Goal: Task Accomplishment & Management: Complete application form

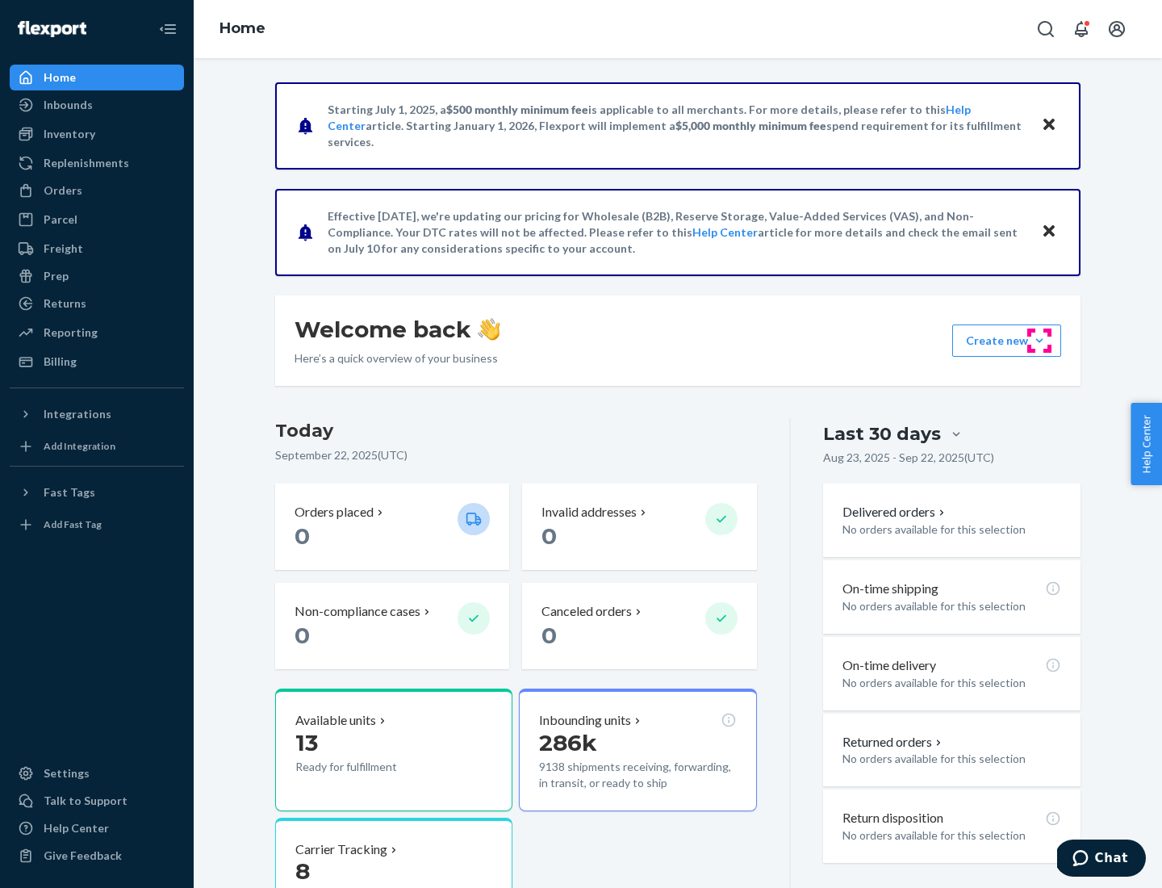
click at [1040, 341] on button "Create new Create new inbound Create new order Create new product" at bounding box center [1006, 340] width 109 height 32
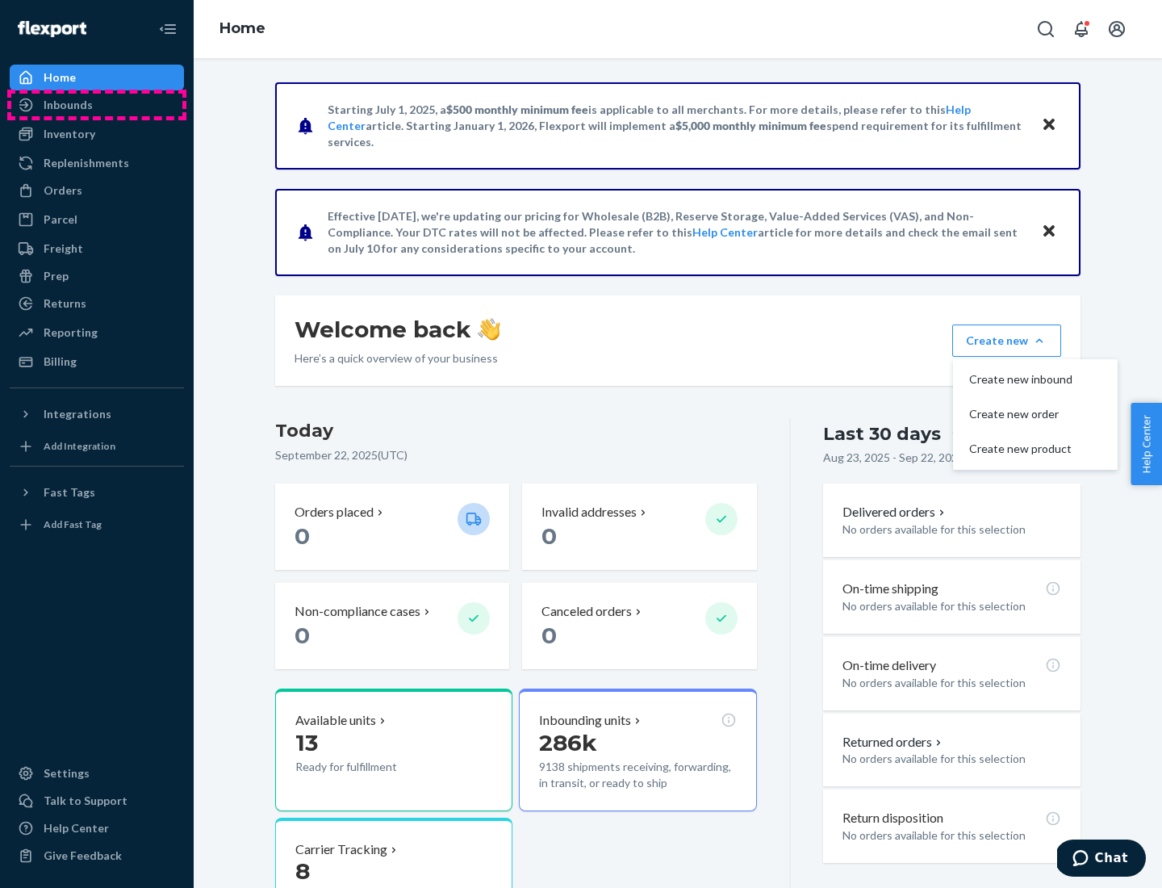
click at [97, 105] on div "Inbounds" at bounding box center [96, 105] width 171 height 23
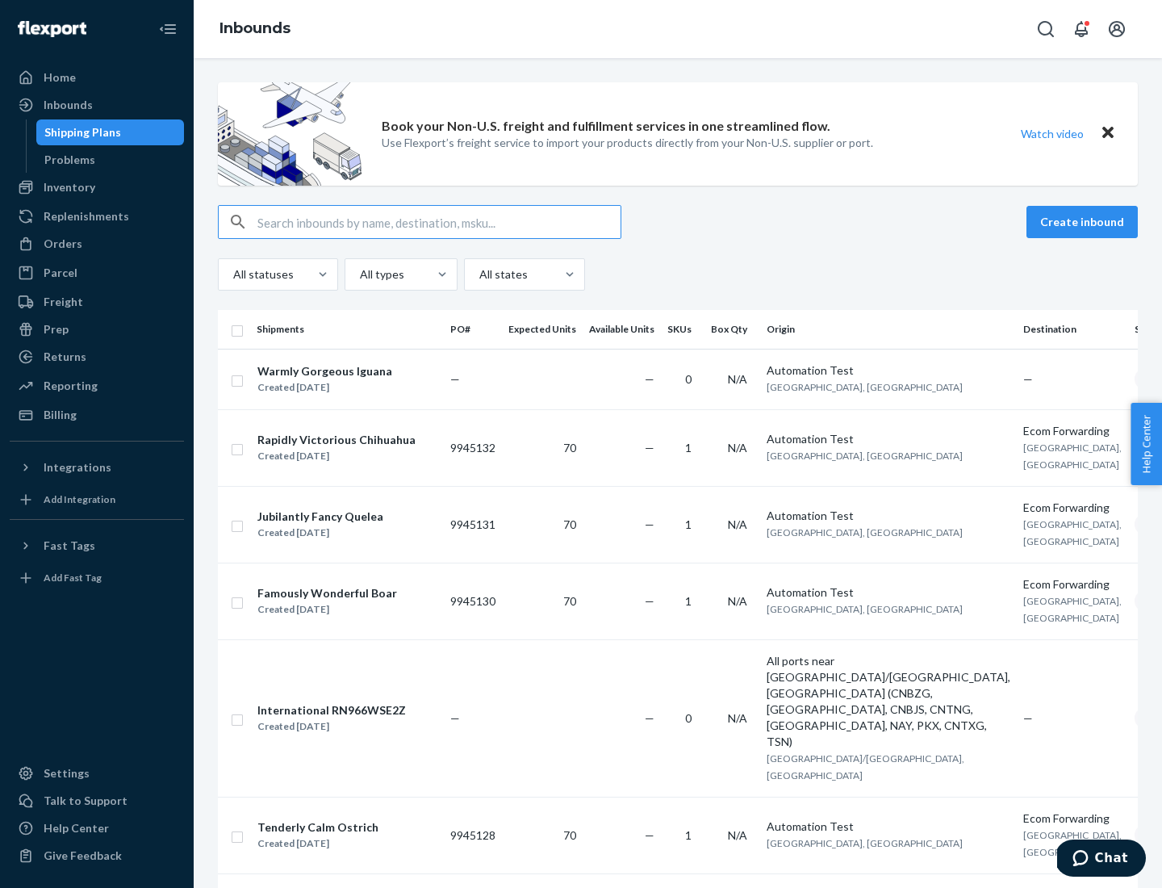
click at [1085, 222] on button "Create inbound" at bounding box center [1082, 222] width 111 height 32
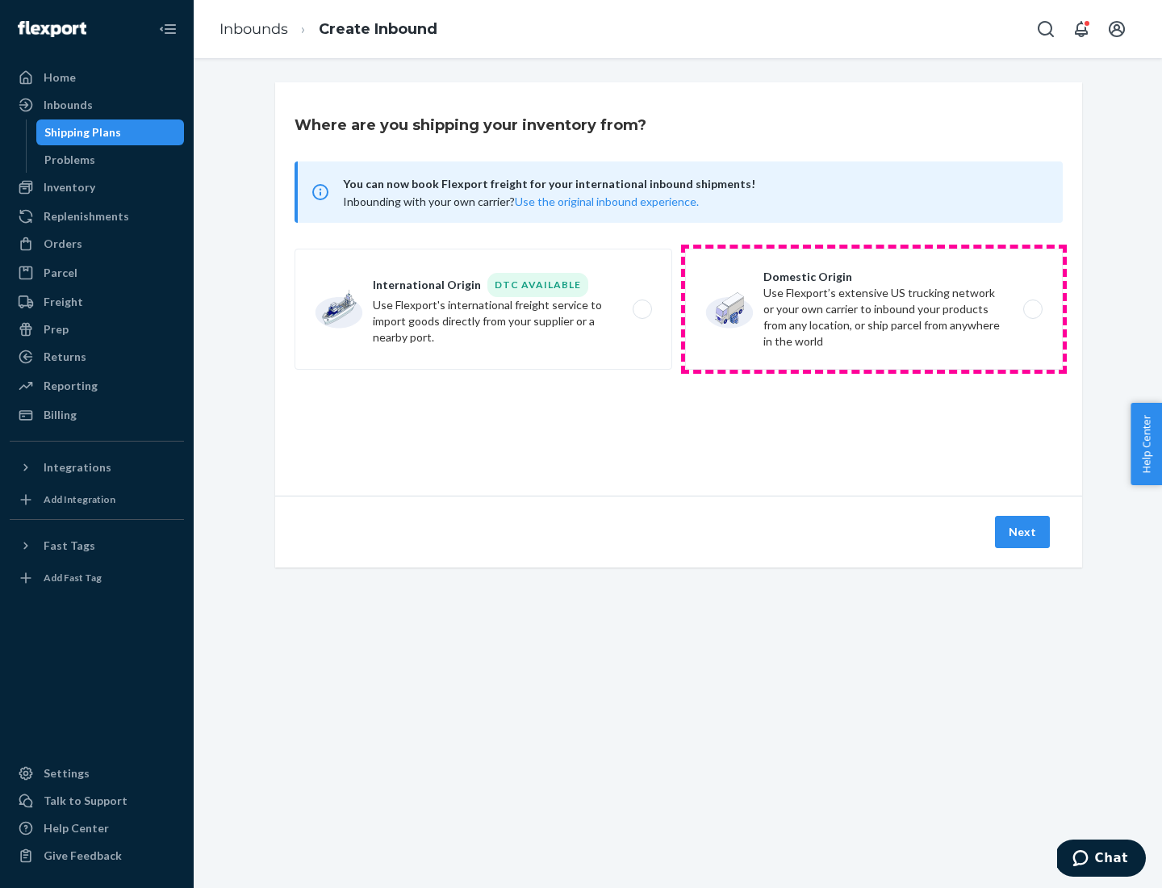
click at [874, 309] on label "Domestic Origin Use Flexport’s extensive US trucking network or your own carrie…" at bounding box center [874, 309] width 378 height 121
click at [1032, 309] on input "Domestic Origin Use Flexport’s extensive US trucking network or your own carrie…" at bounding box center [1037, 309] width 10 height 10
radio input "true"
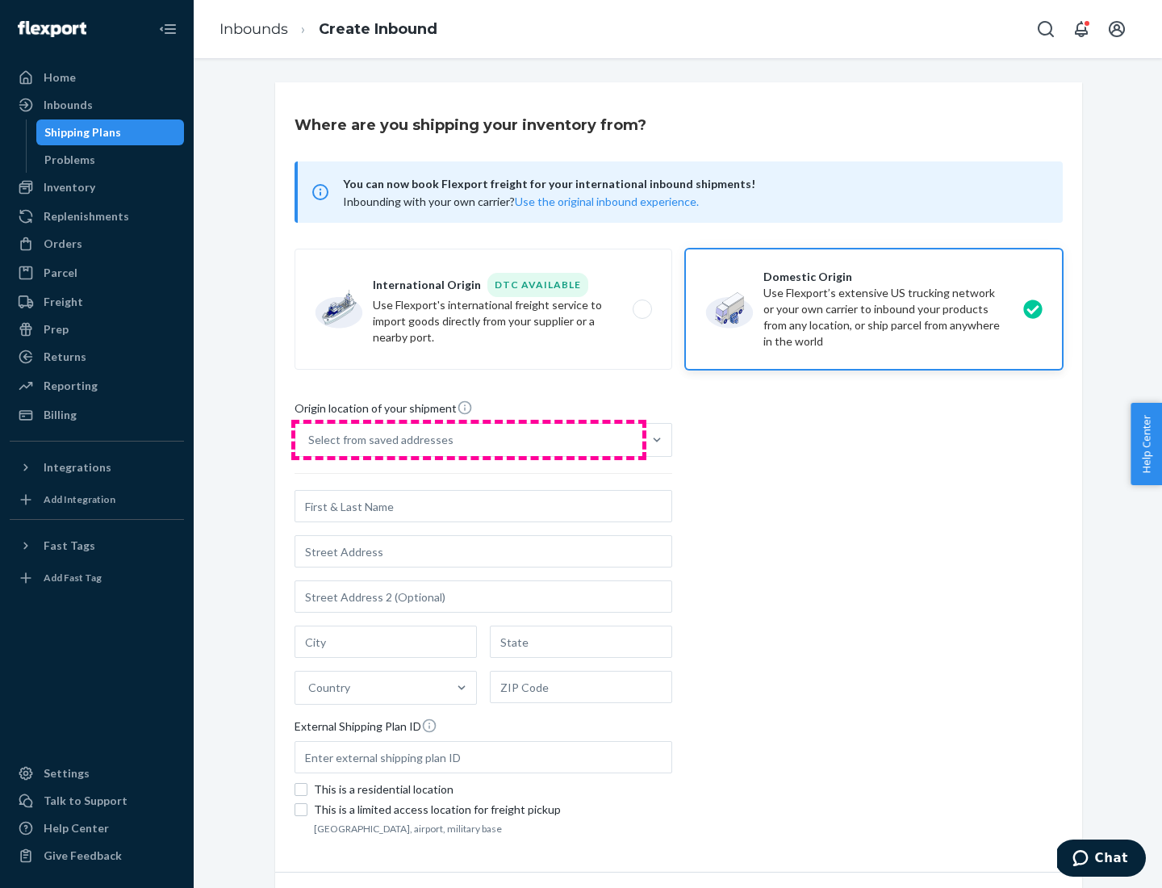
click at [469, 440] on div "Select from saved addresses" at bounding box center [468, 440] width 347 height 32
click at [310, 440] on input "Select from saved addresses" at bounding box center [309, 440] width 2 height 16
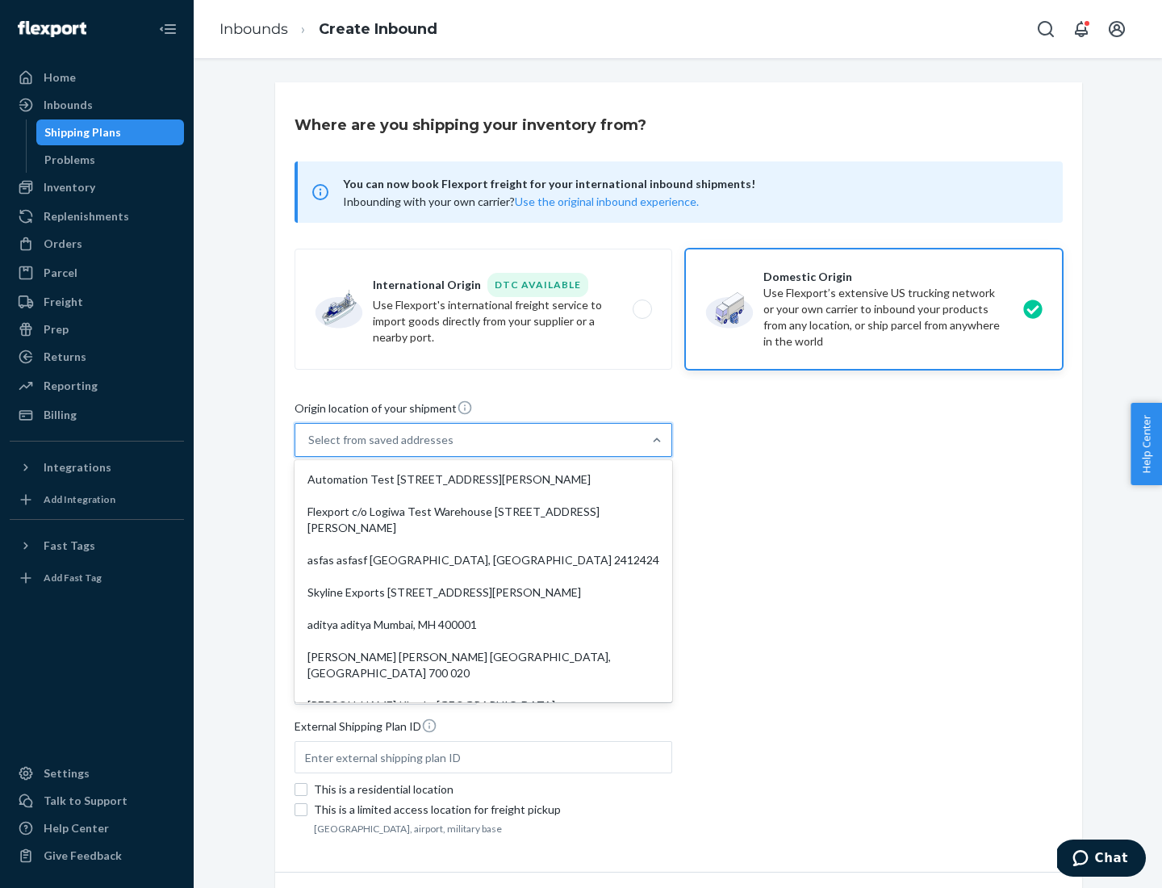
scroll to position [6, 0]
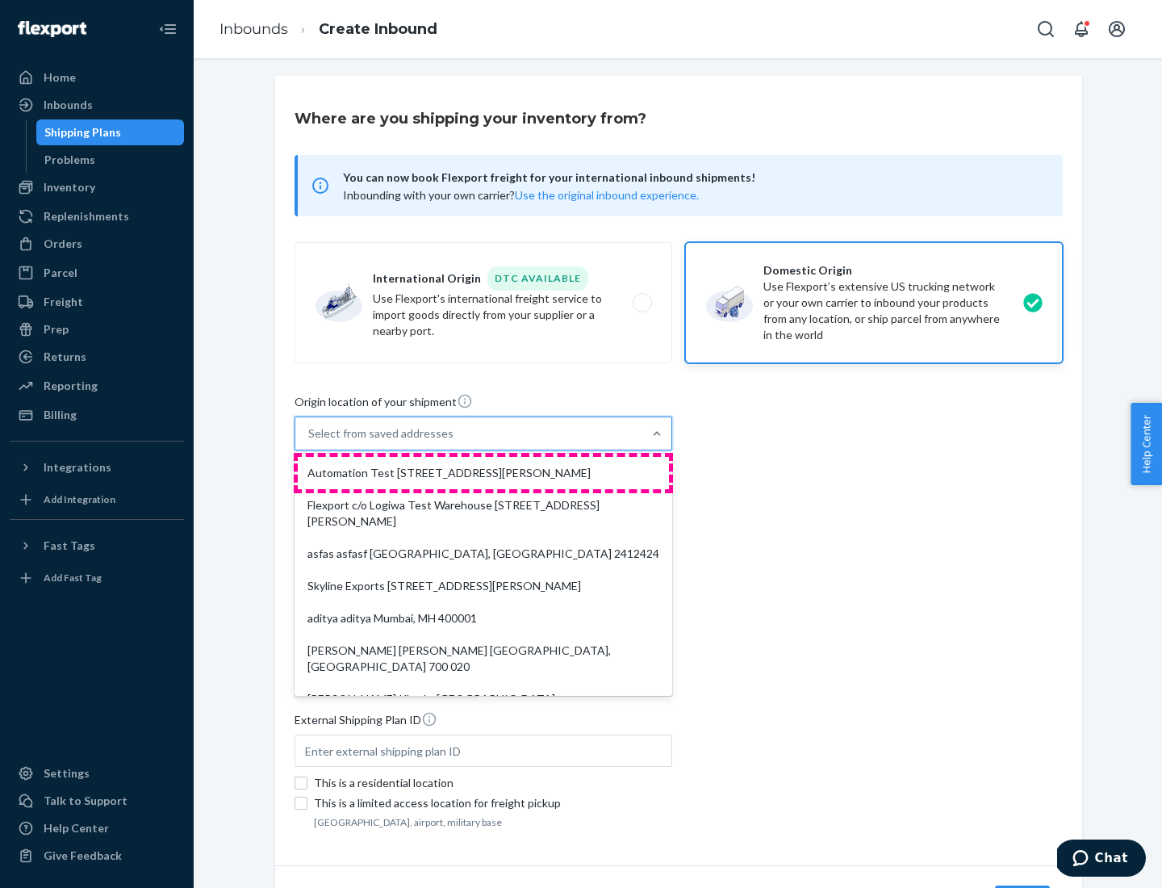
click at [483, 473] on div "Automation Test [STREET_ADDRESS][PERSON_NAME]" at bounding box center [483, 473] width 371 height 32
click at [310, 442] on input "option Automation Test [STREET_ADDRESS][PERSON_NAME]. 9 results available. Use …" at bounding box center [309, 433] width 2 height 16
type input "Automation Test"
type input "9th Floor"
type input "[GEOGRAPHIC_DATA]"
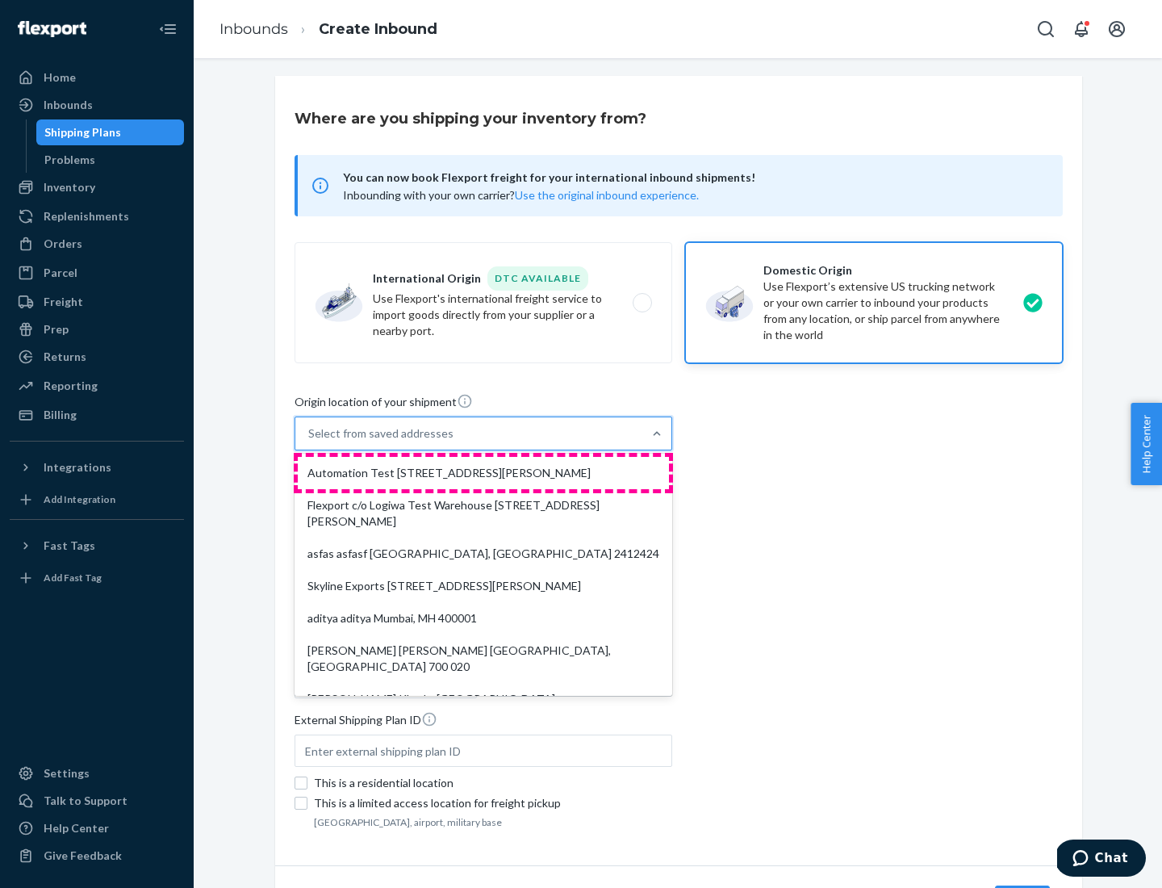
type input "CA"
type input "94104"
type input "[STREET_ADDRESS][PERSON_NAME]"
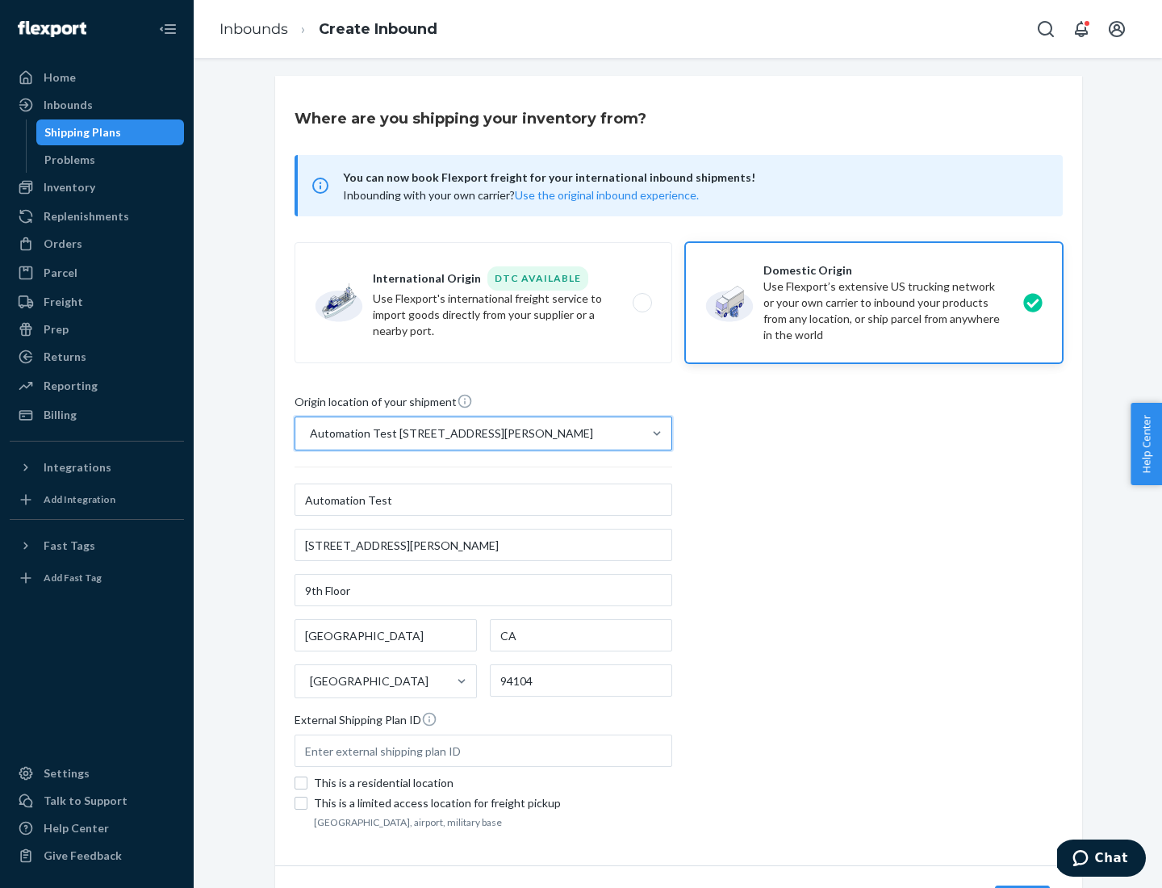
scroll to position [94, 0]
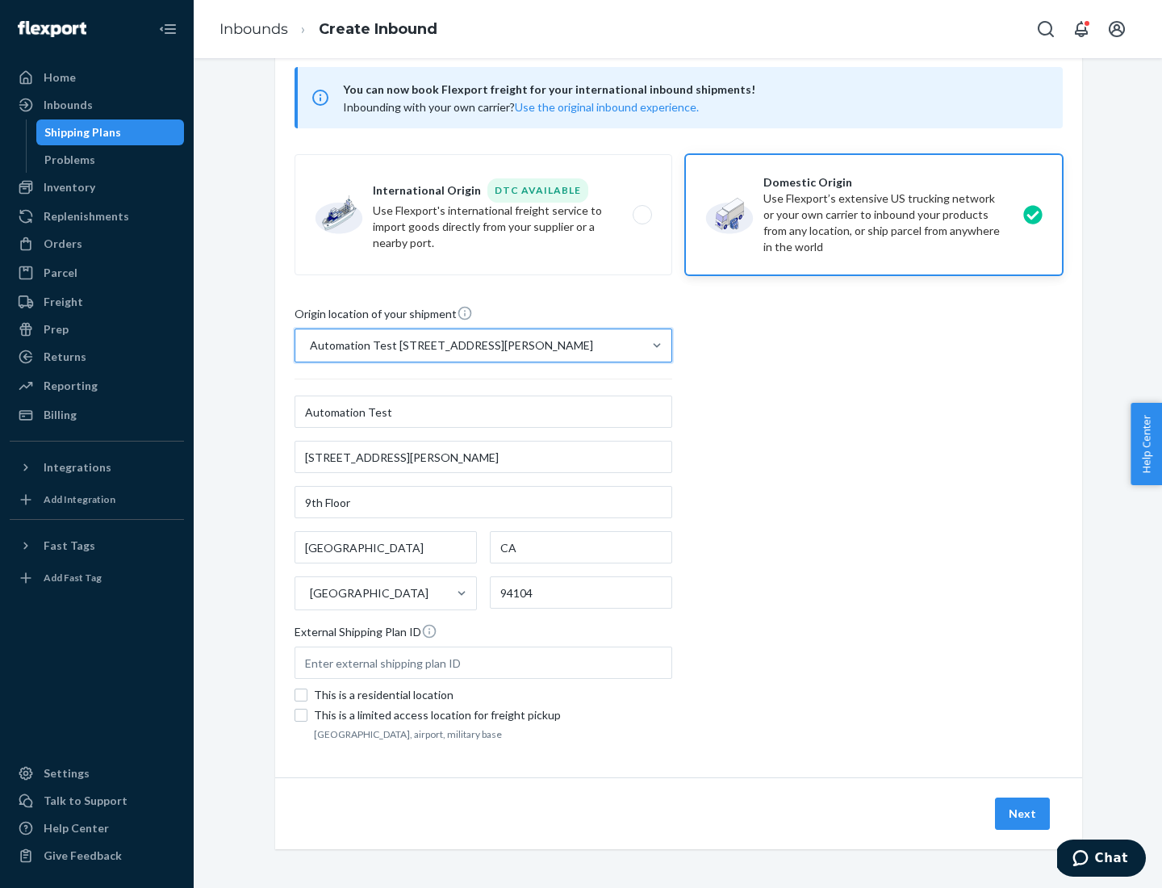
click at [1023, 814] on button "Next" at bounding box center [1022, 813] width 55 height 32
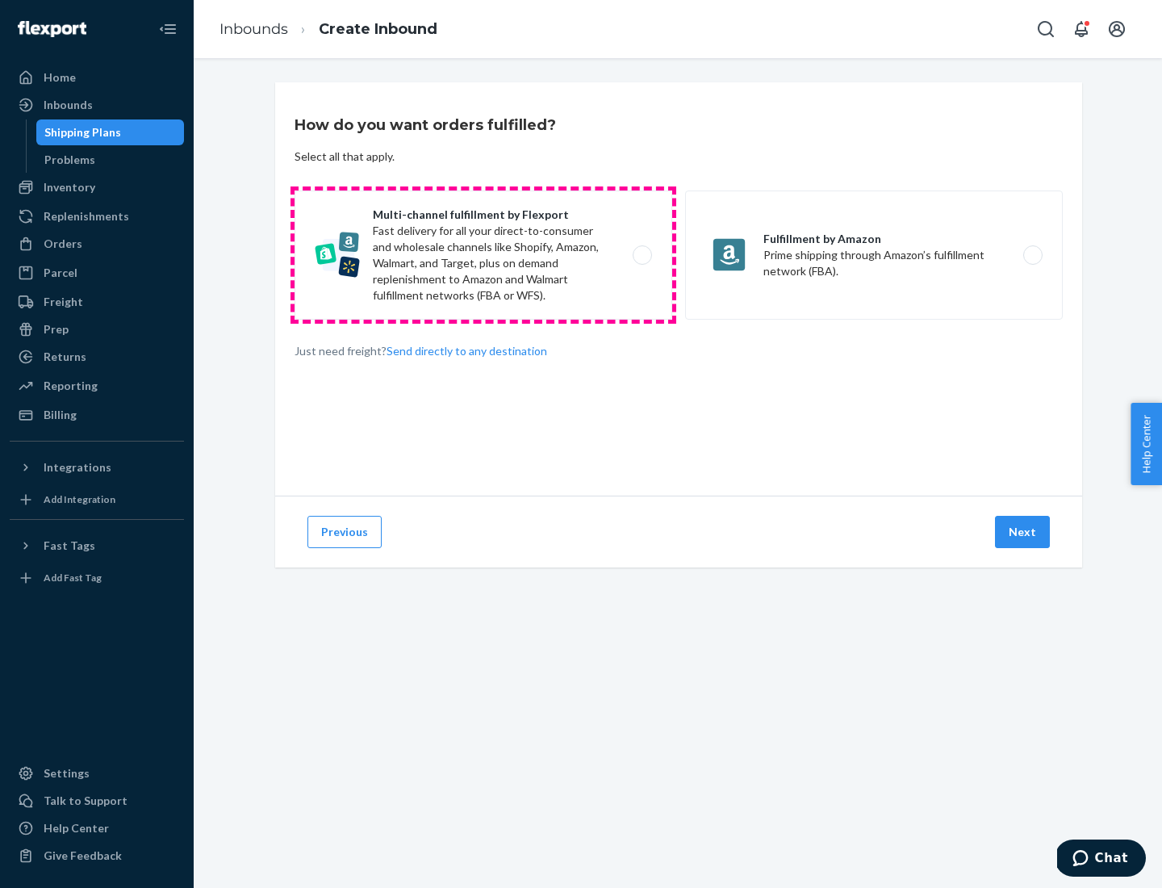
click at [483, 255] on label "Multi-channel fulfillment by Flexport Fast delivery for all your direct-to-cons…" at bounding box center [484, 254] width 378 height 129
click at [642, 255] on input "Multi-channel fulfillment by Flexport Fast delivery for all your direct-to-cons…" at bounding box center [647, 255] width 10 height 10
radio input "true"
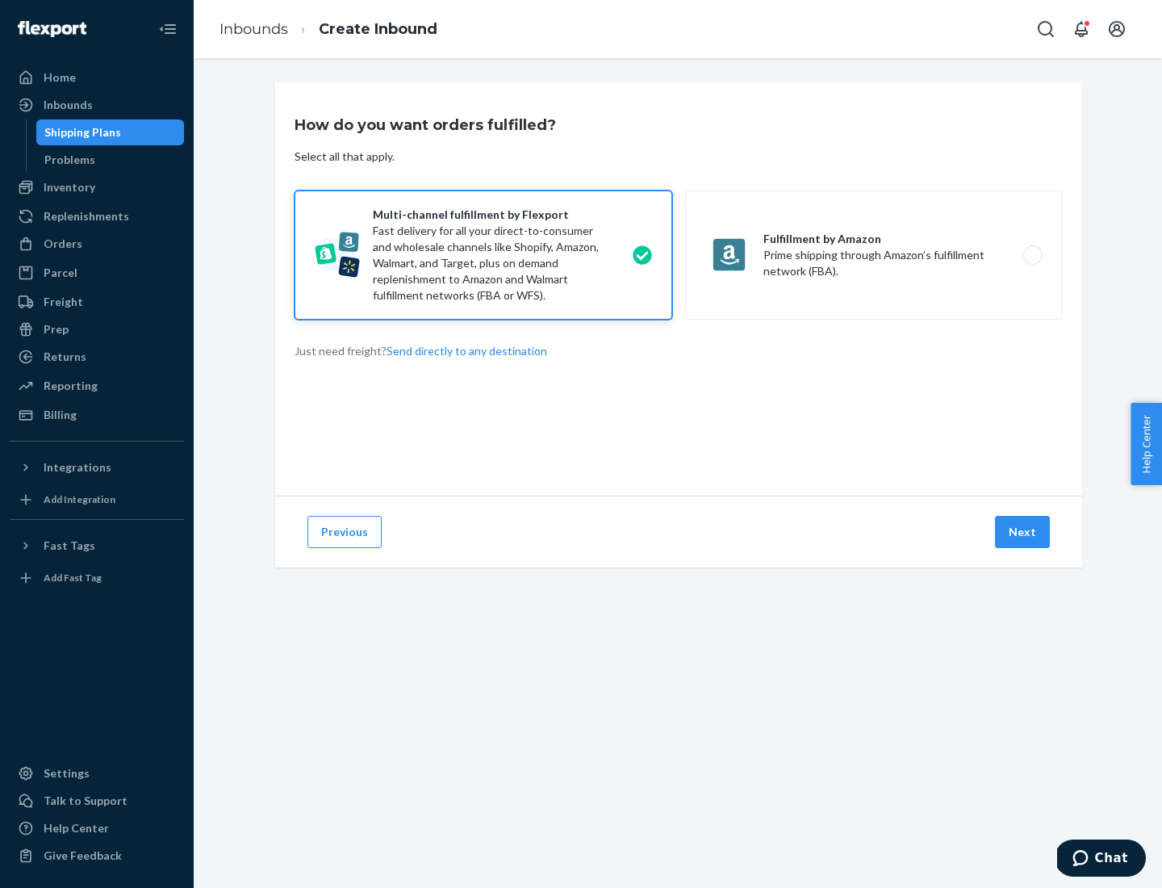
click at [1023, 532] on button "Next" at bounding box center [1022, 532] width 55 height 32
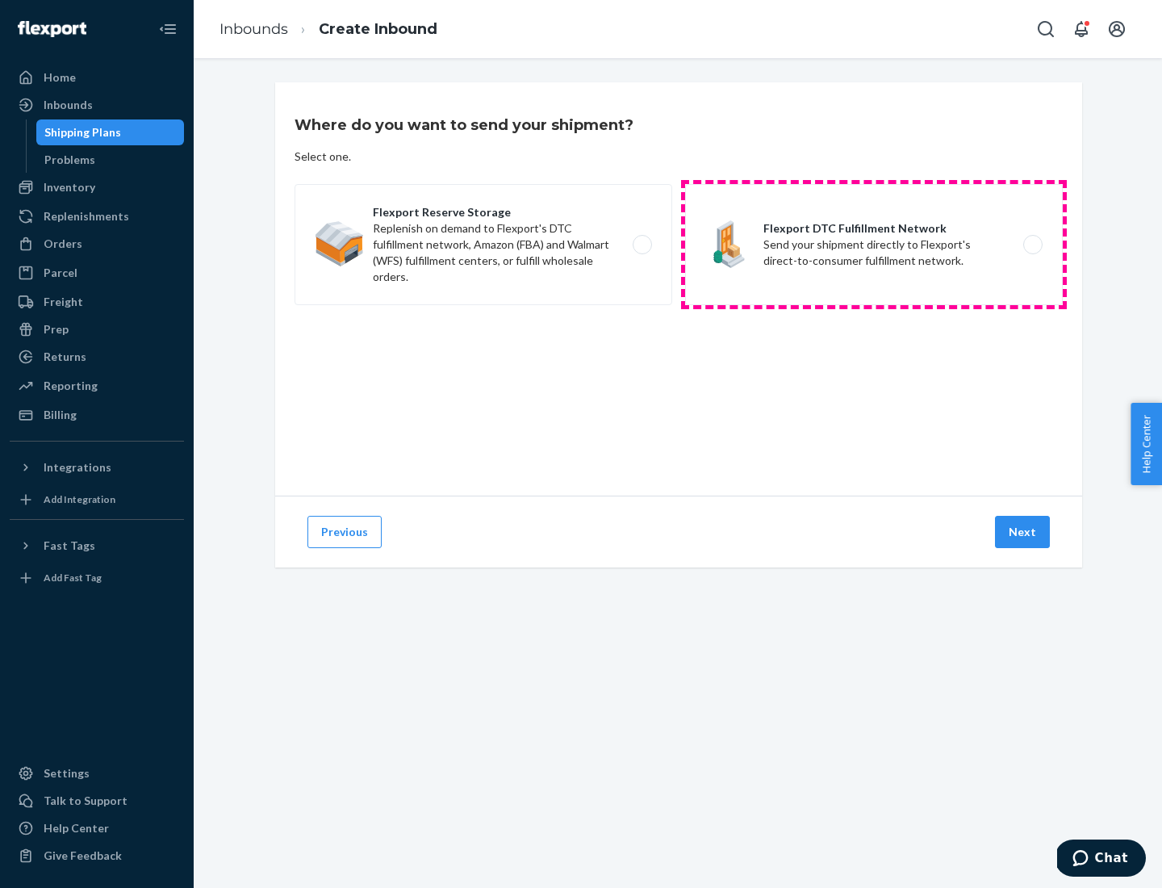
click at [874, 245] on label "Flexport DTC Fulfillment Network Send your shipment directly to Flexport's dire…" at bounding box center [874, 244] width 378 height 121
click at [1032, 245] on input "Flexport DTC Fulfillment Network Send your shipment directly to Flexport's dire…" at bounding box center [1037, 245] width 10 height 10
radio input "true"
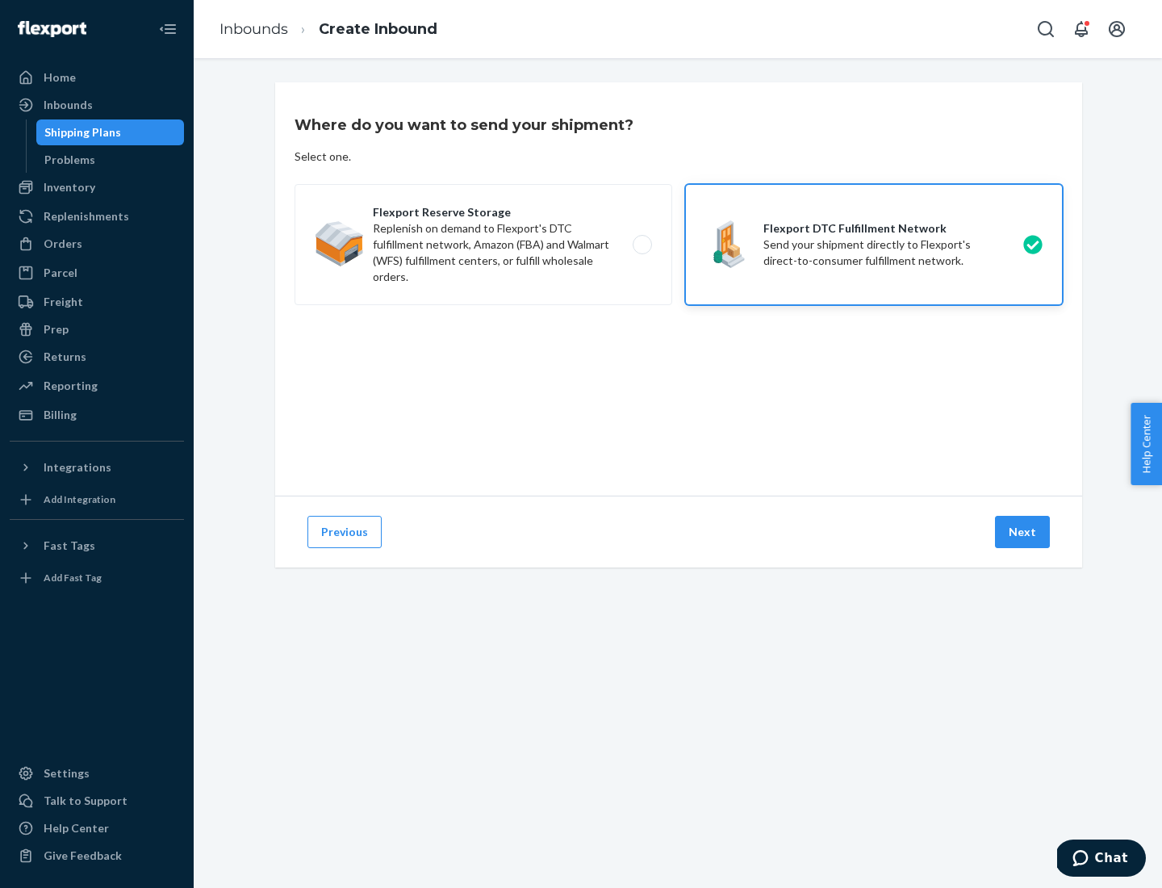
click at [1023, 532] on button "Next" at bounding box center [1022, 532] width 55 height 32
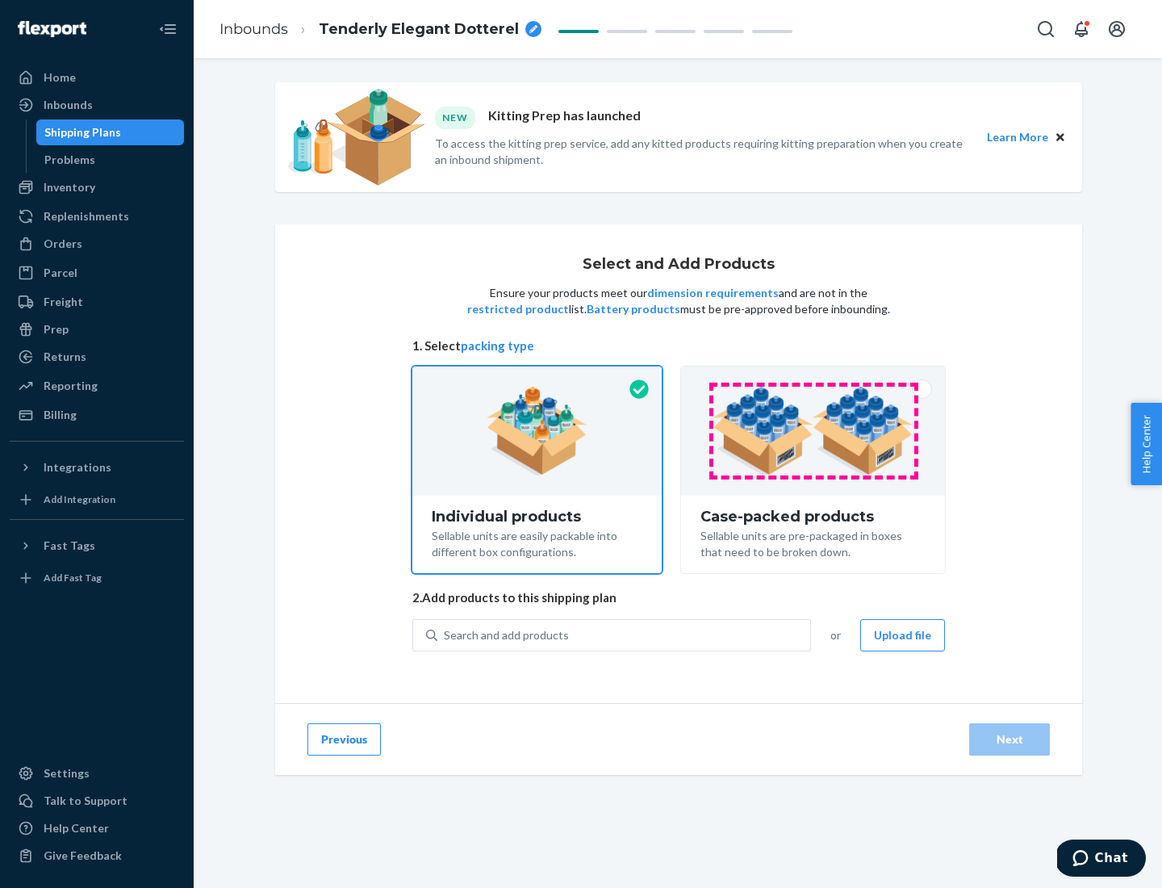
click at [814, 431] on img at bounding box center [813, 431] width 201 height 89
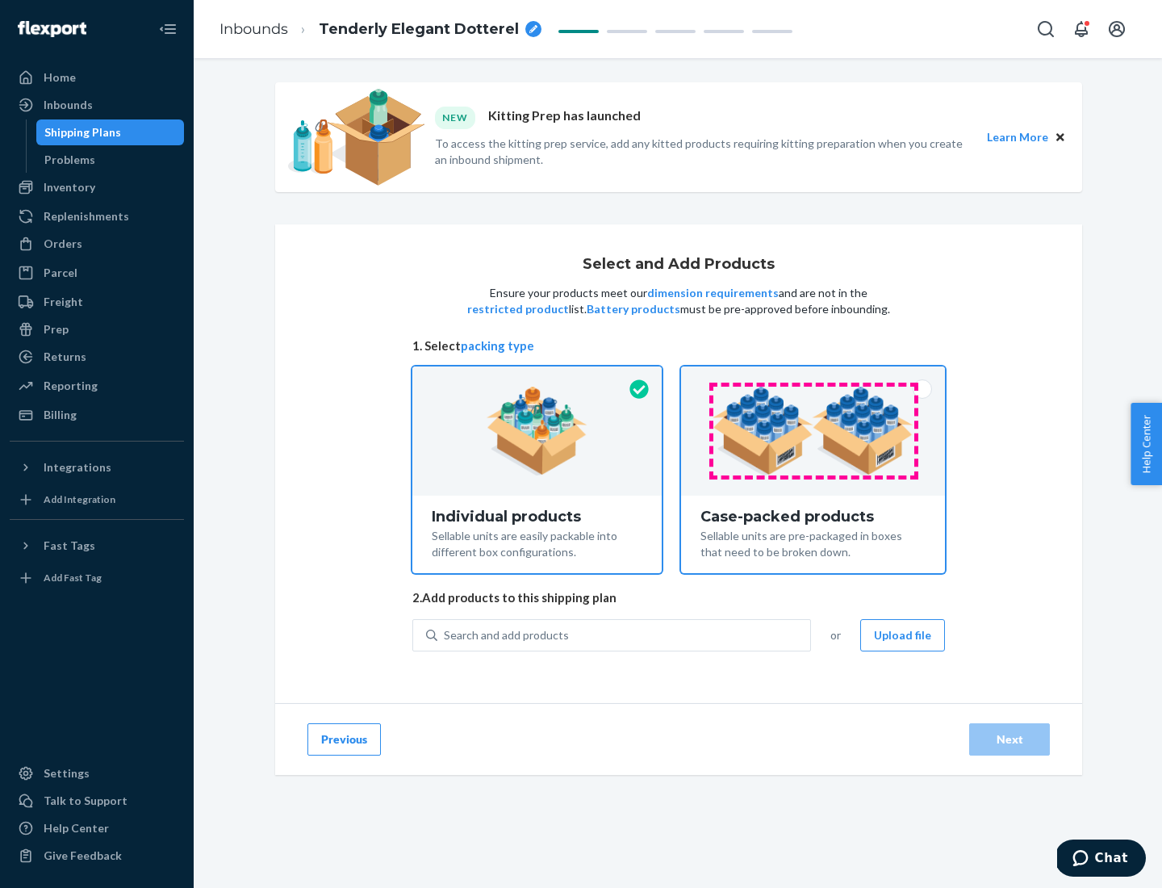
click at [814, 377] on input "Case-packed products Sellable units are pre-packaged in boxes that need to be b…" at bounding box center [813, 371] width 10 height 10
radio input "true"
radio input "false"
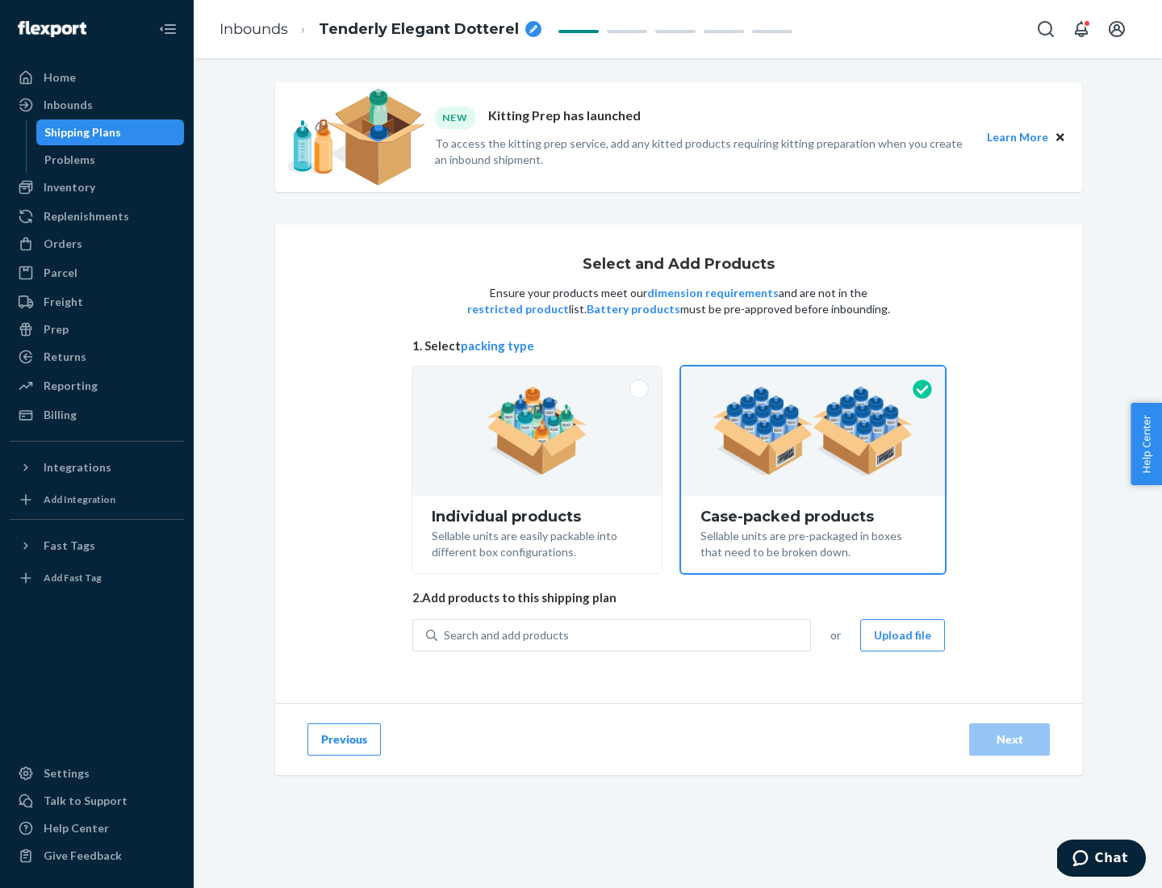
click at [625, 634] on div "Search and add products" at bounding box center [623, 635] width 373 height 29
click at [446, 634] on input "Search and add products" at bounding box center [445, 635] width 2 height 16
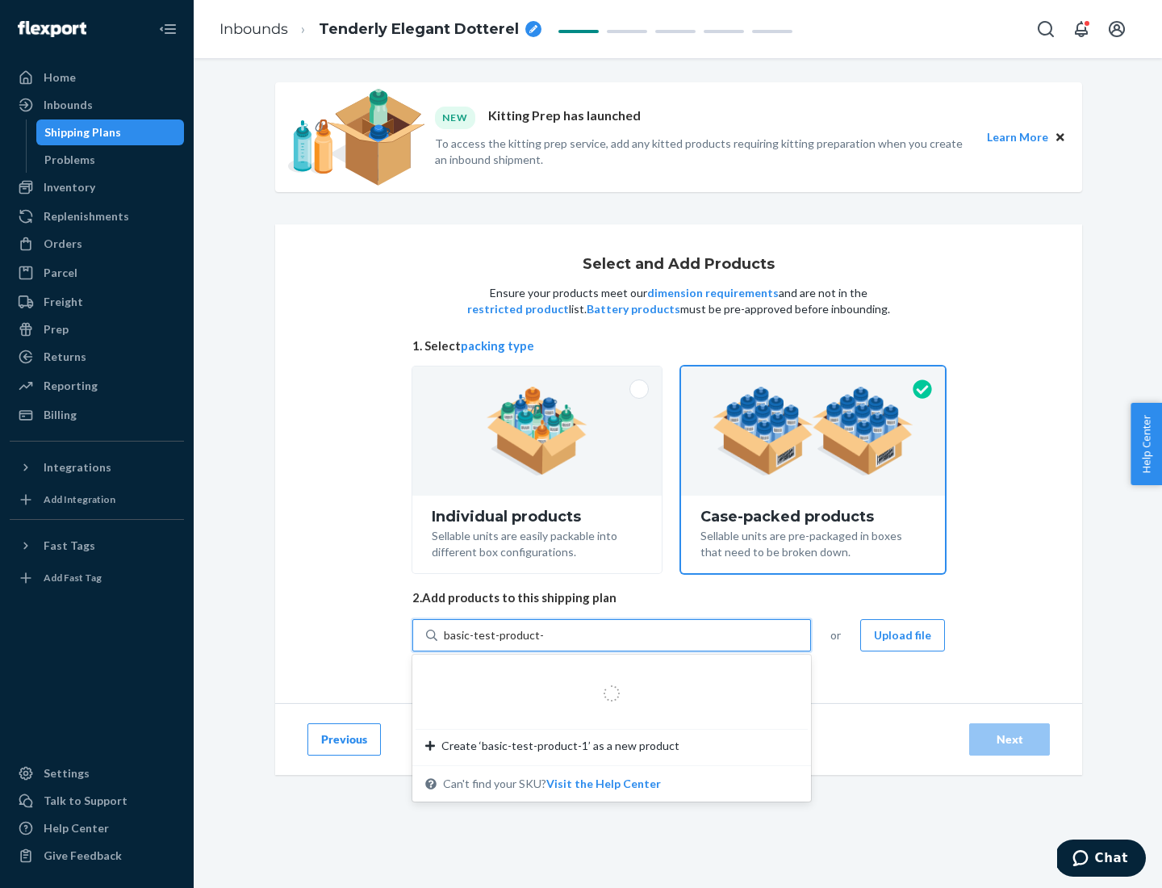
type input "basic-test-product-1"
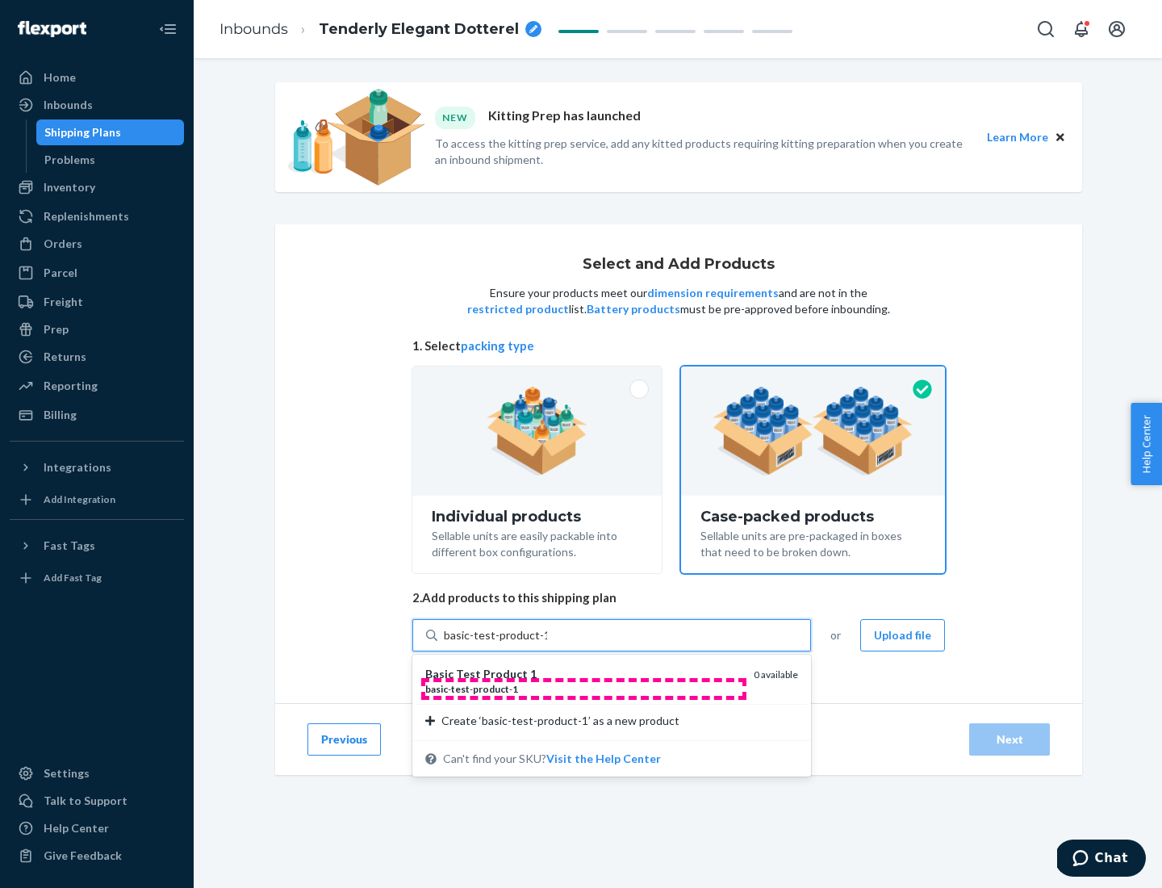
click at [584, 688] on div "basic - test - product - 1" at bounding box center [583, 689] width 316 height 14
click at [547, 643] on input "basic-test-product-1" at bounding box center [495, 635] width 103 height 16
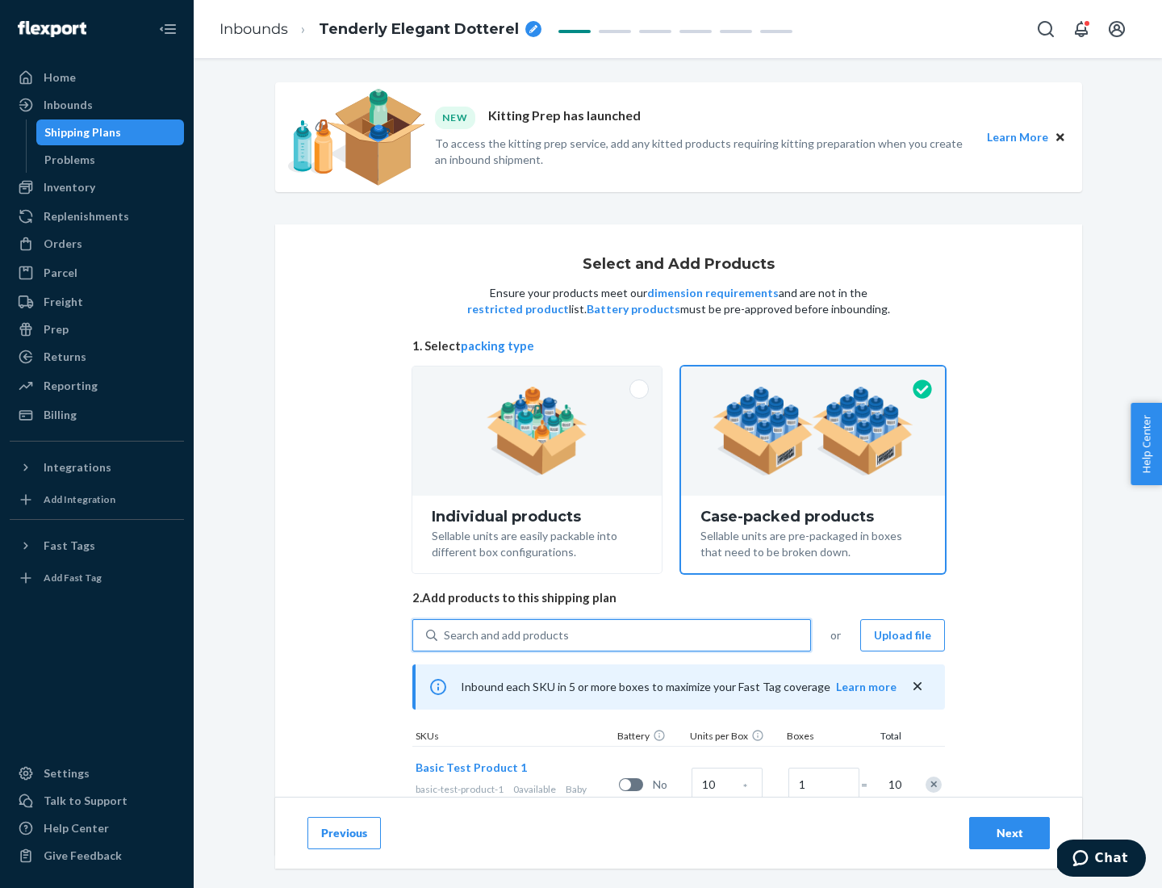
scroll to position [58, 0]
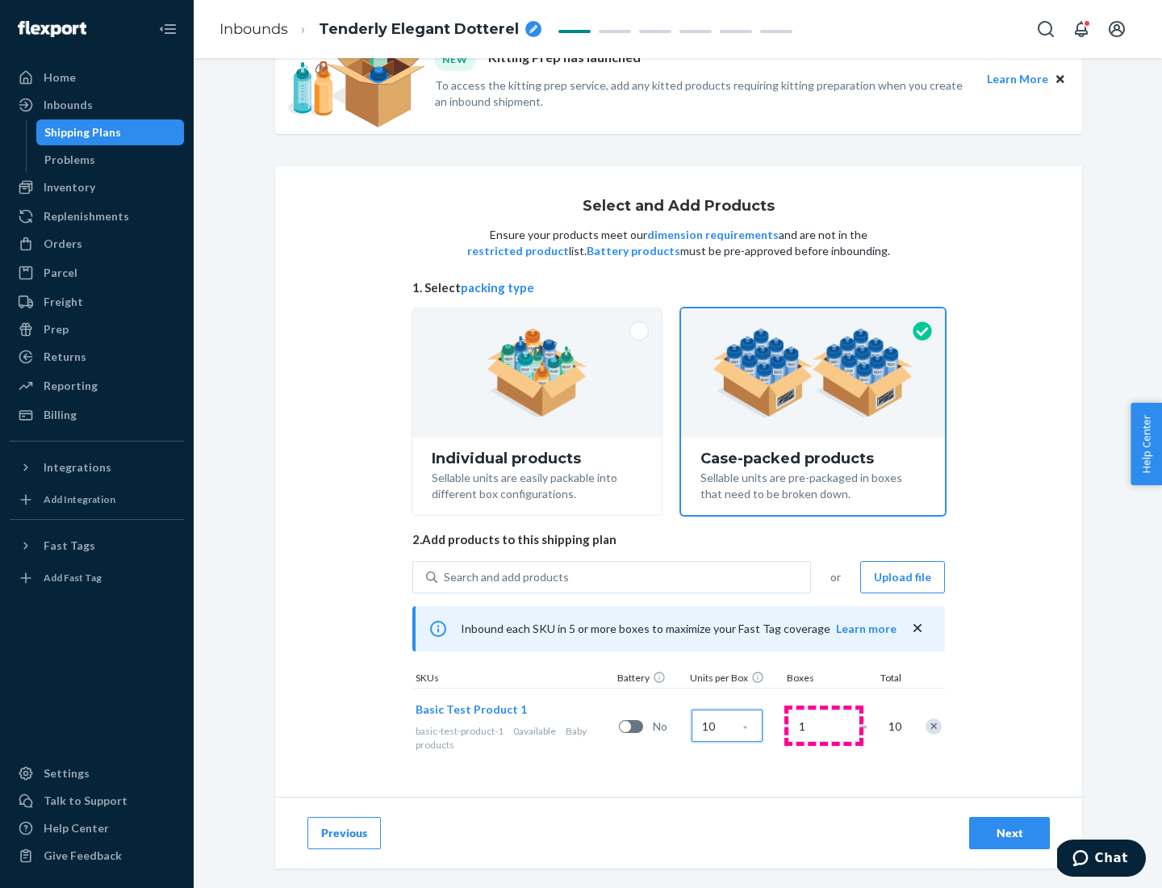
type input "10"
type input "7"
click at [1010, 833] on div "Next" at bounding box center [1009, 833] width 53 height 16
